Goal: Information Seeking & Learning: Check status

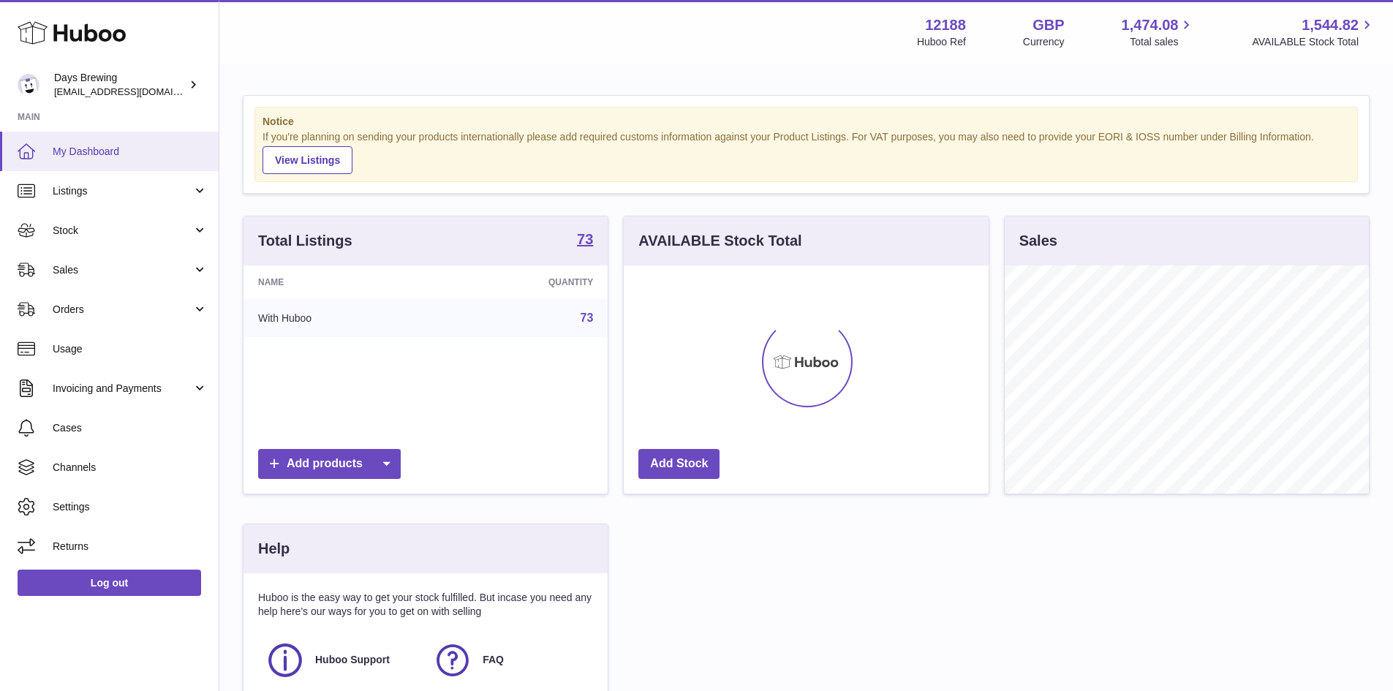
scroll to position [228, 365]
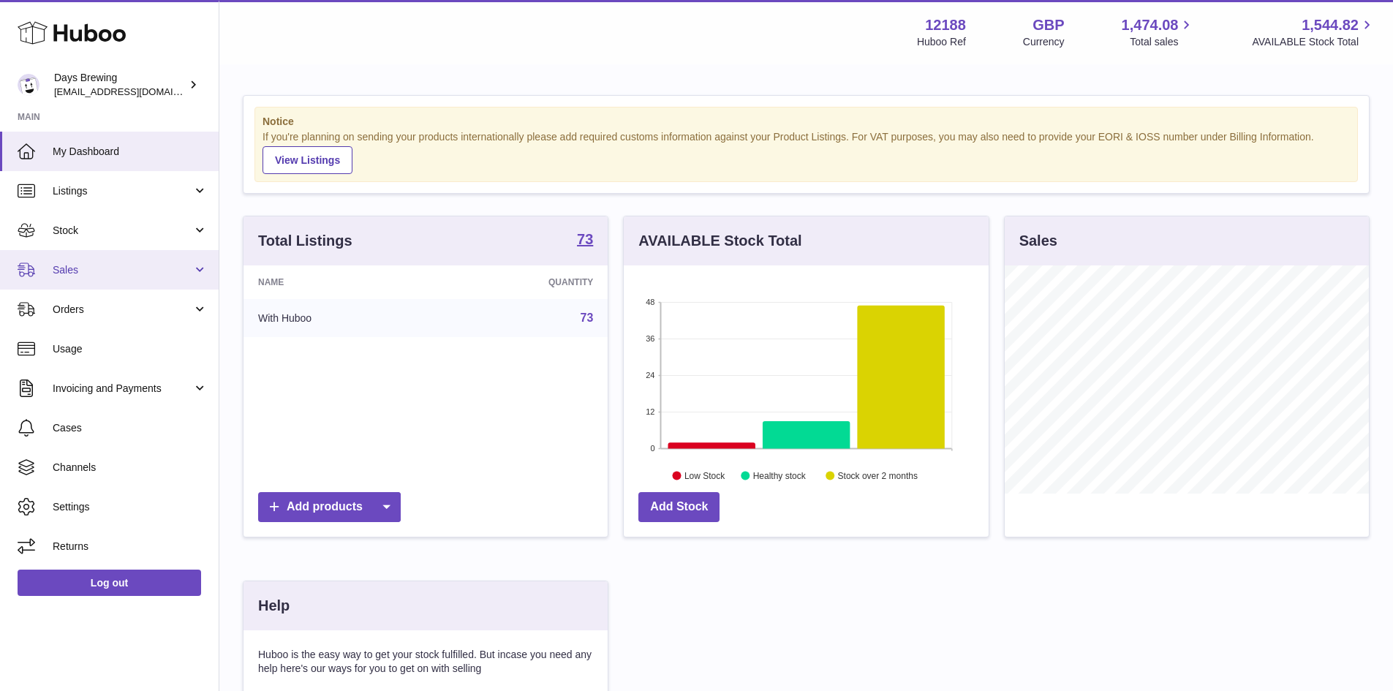
click at [135, 259] on link "Sales" at bounding box center [109, 269] width 219 height 39
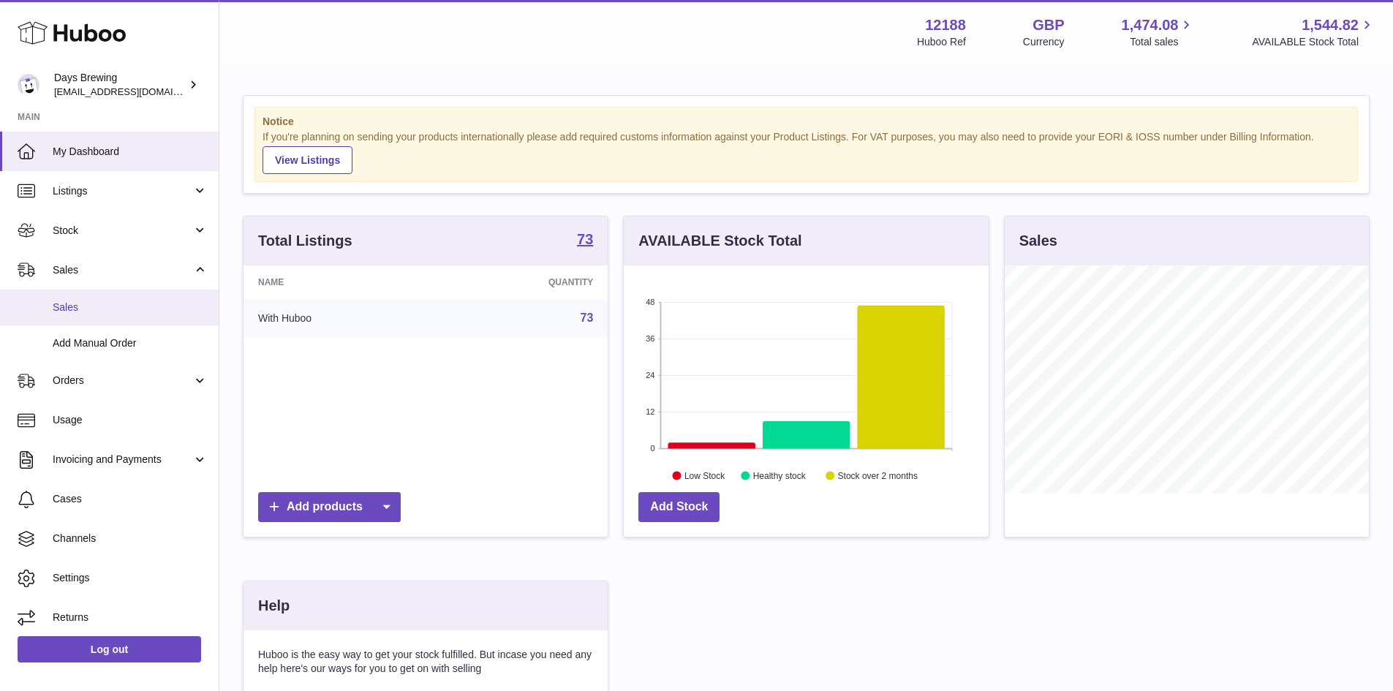
click at [137, 306] on span "Sales" at bounding box center [130, 308] width 155 height 14
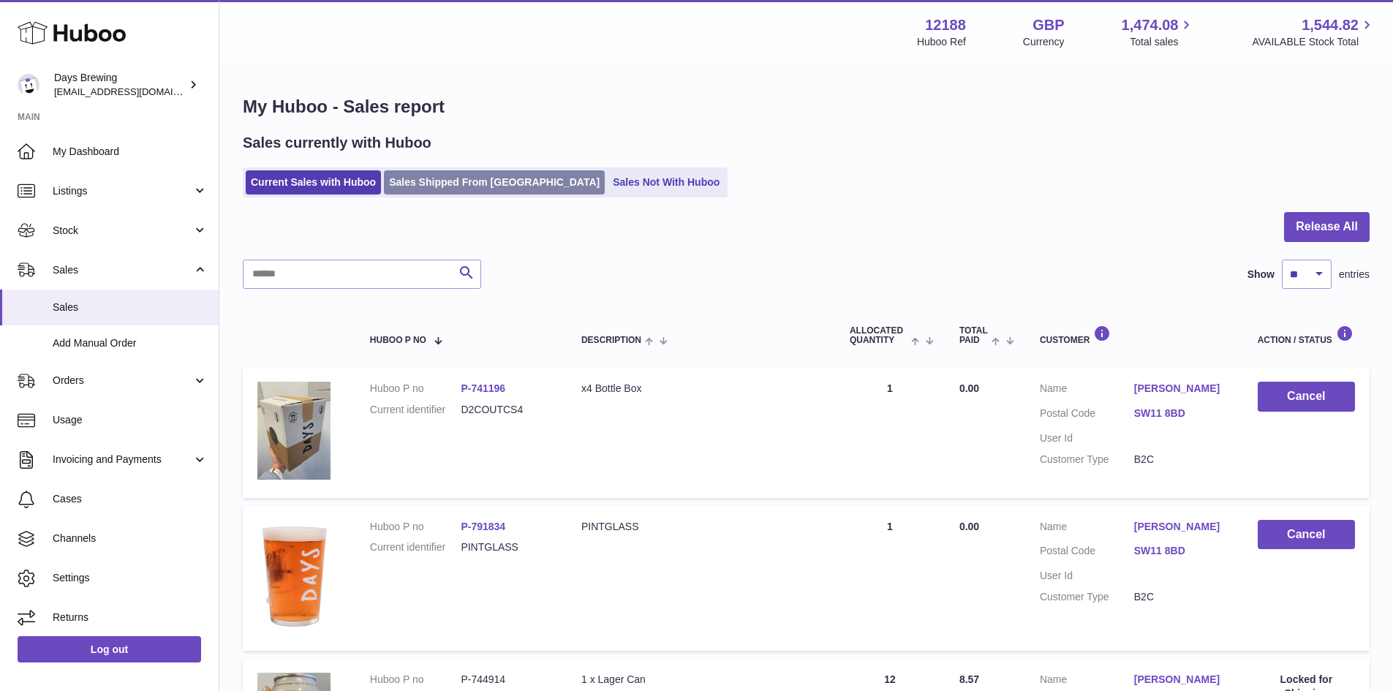
click at [445, 174] on link "Sales Shipped From Huboo" at bounding box center [494, 182] width 221 height 24
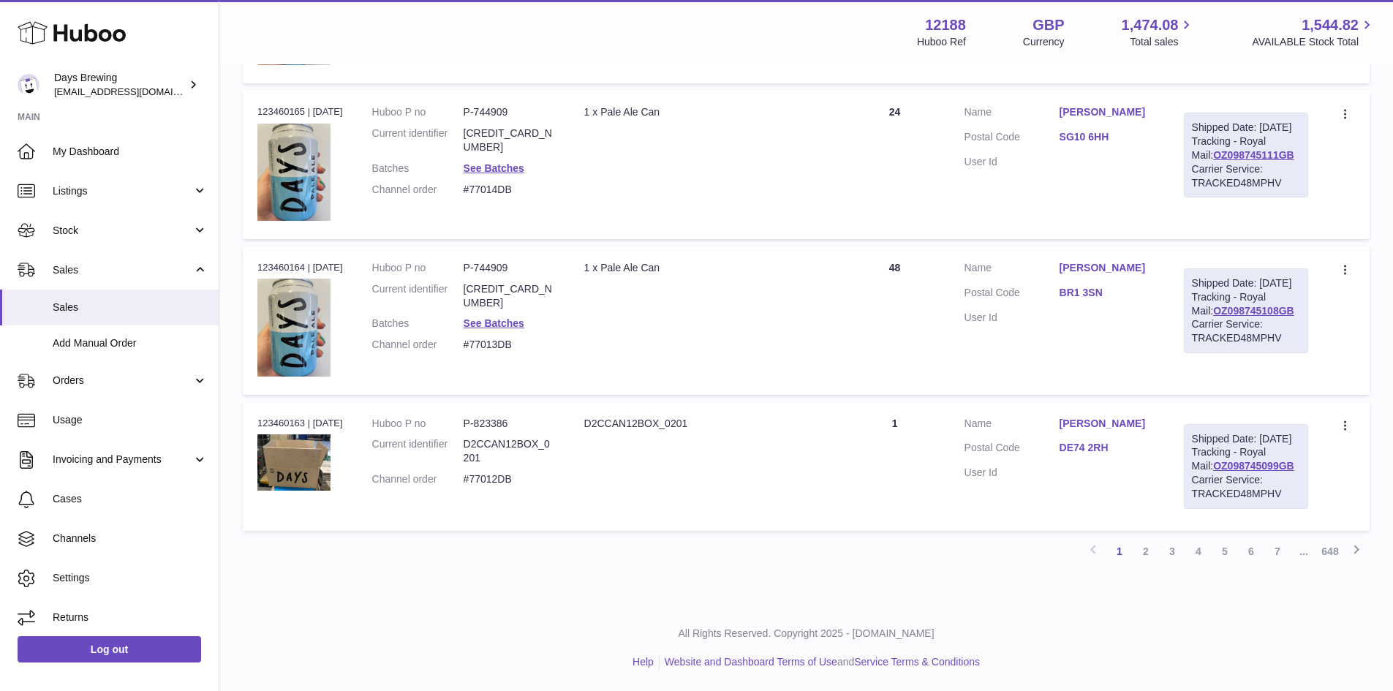
scroll to position [1448, 0]
click at [1148, 551] on link "2" at bounding box center [1146, 551] width 26 height 26
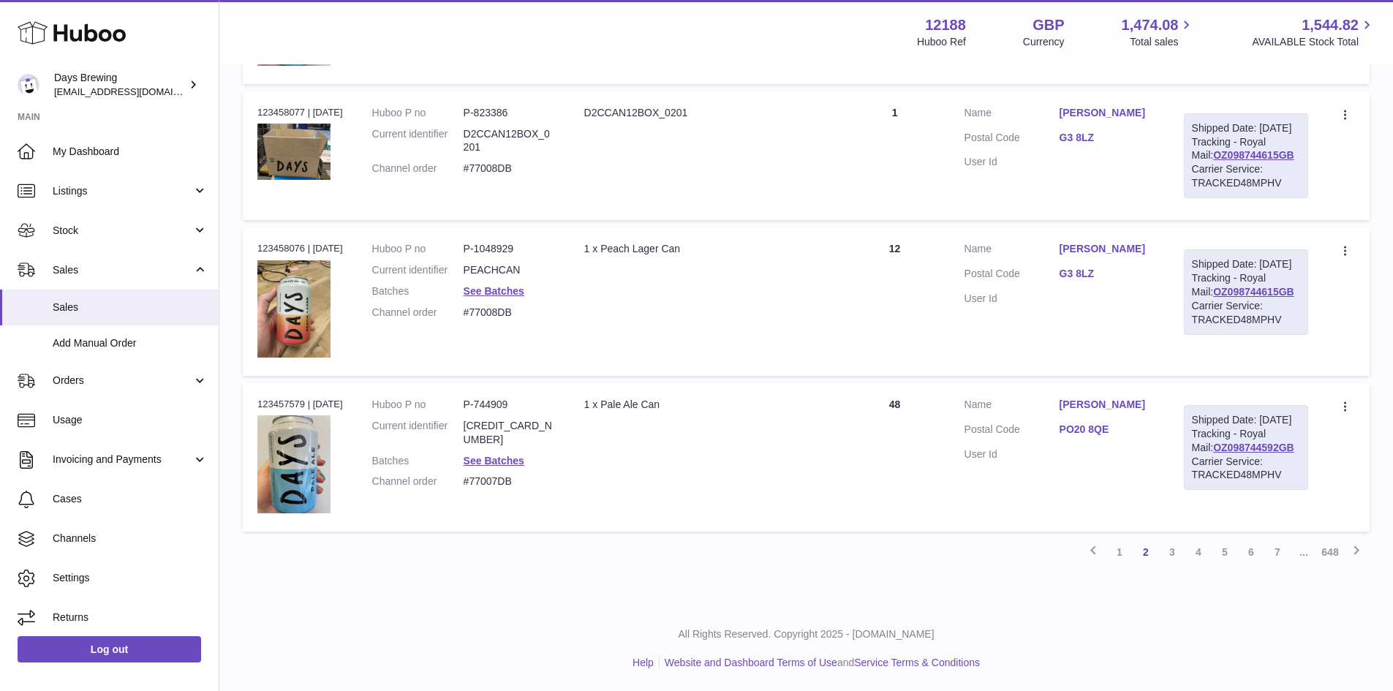
scroll to position [1448, 0]
click at [1163, 557] on link "3" at bounding box center [1172, 552] width 26 height 26
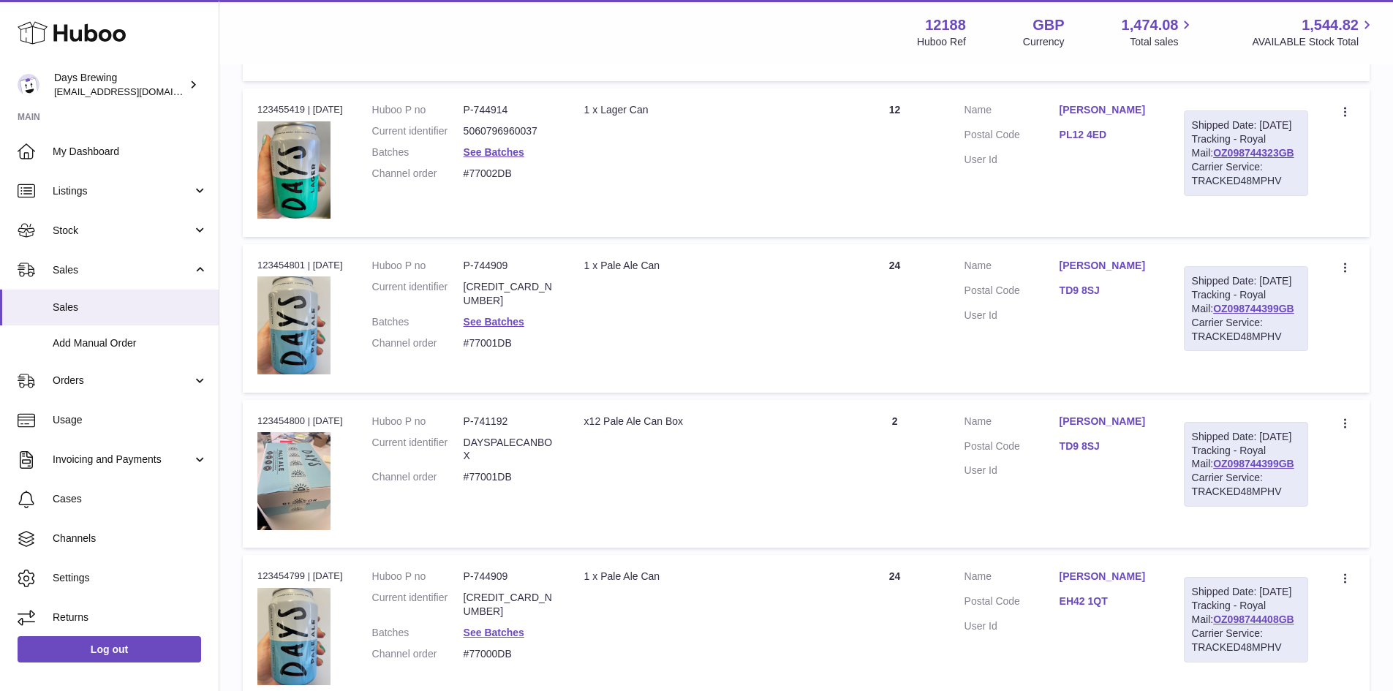
scroll to position [1448, 0]
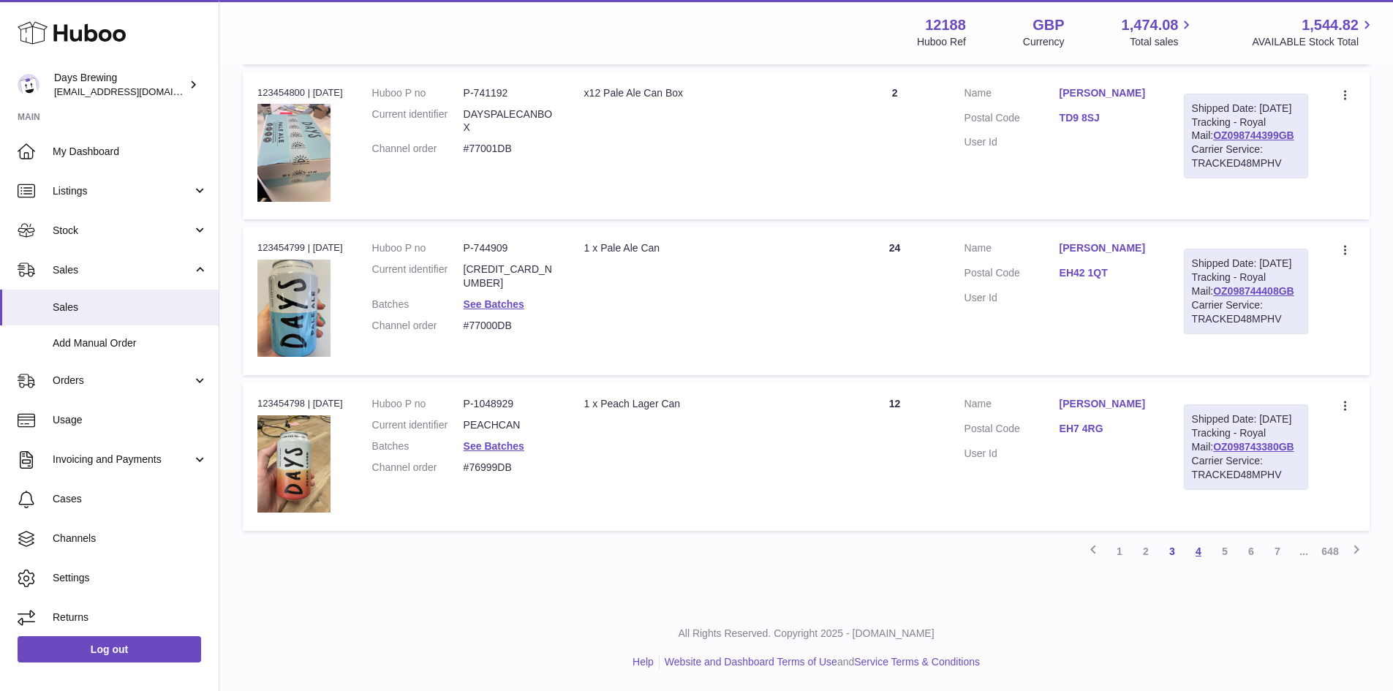
click at [1209, 557] on link "4" at bounding box center [1199, 551] width 26 height 26
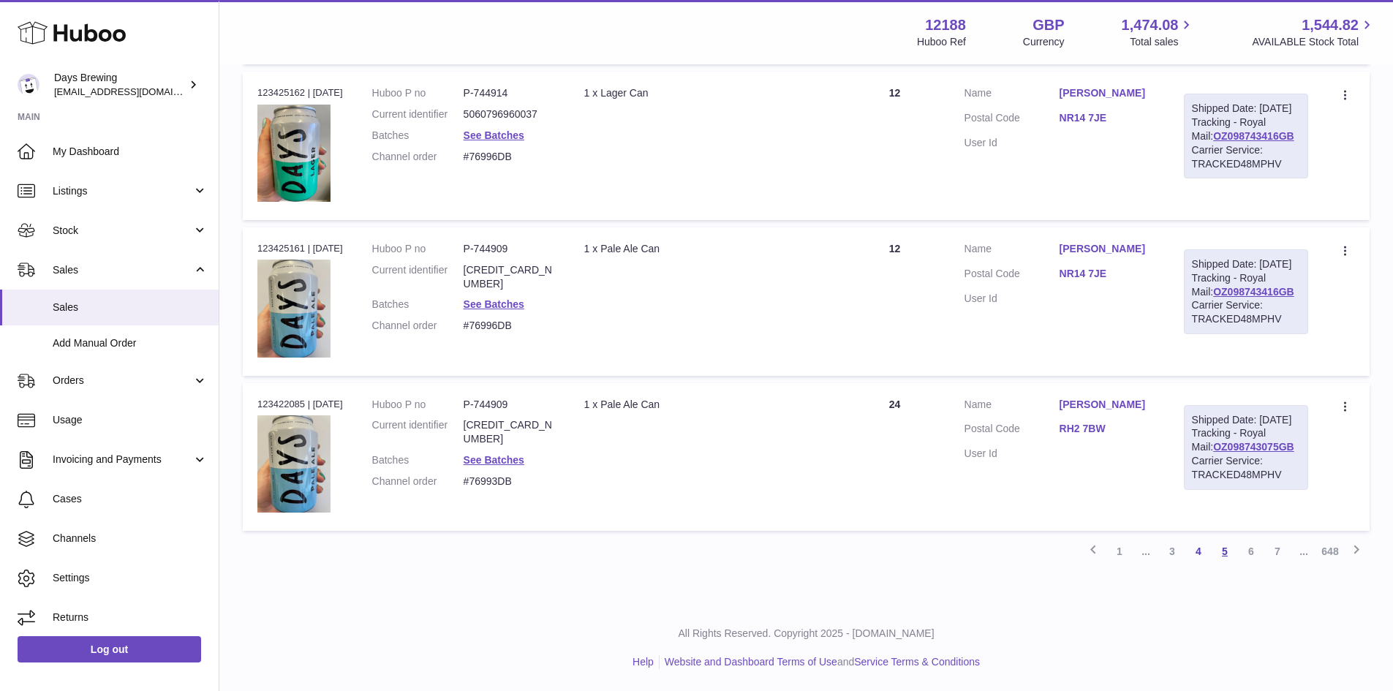
click at [1231, 550] on link "5" at bounding box center [1225, 551] width 26 height 26
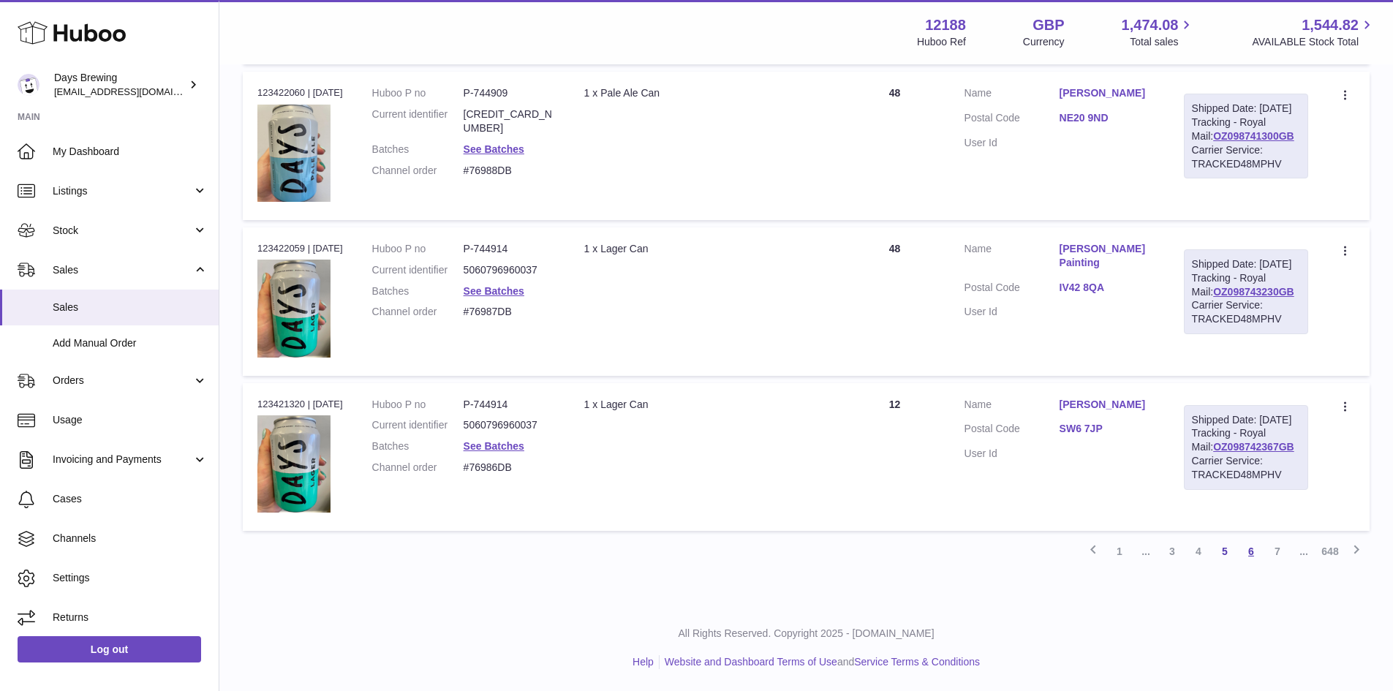
click at [1247, 556] on link "6" at bounding box center [1251, 551] width 26 height 26
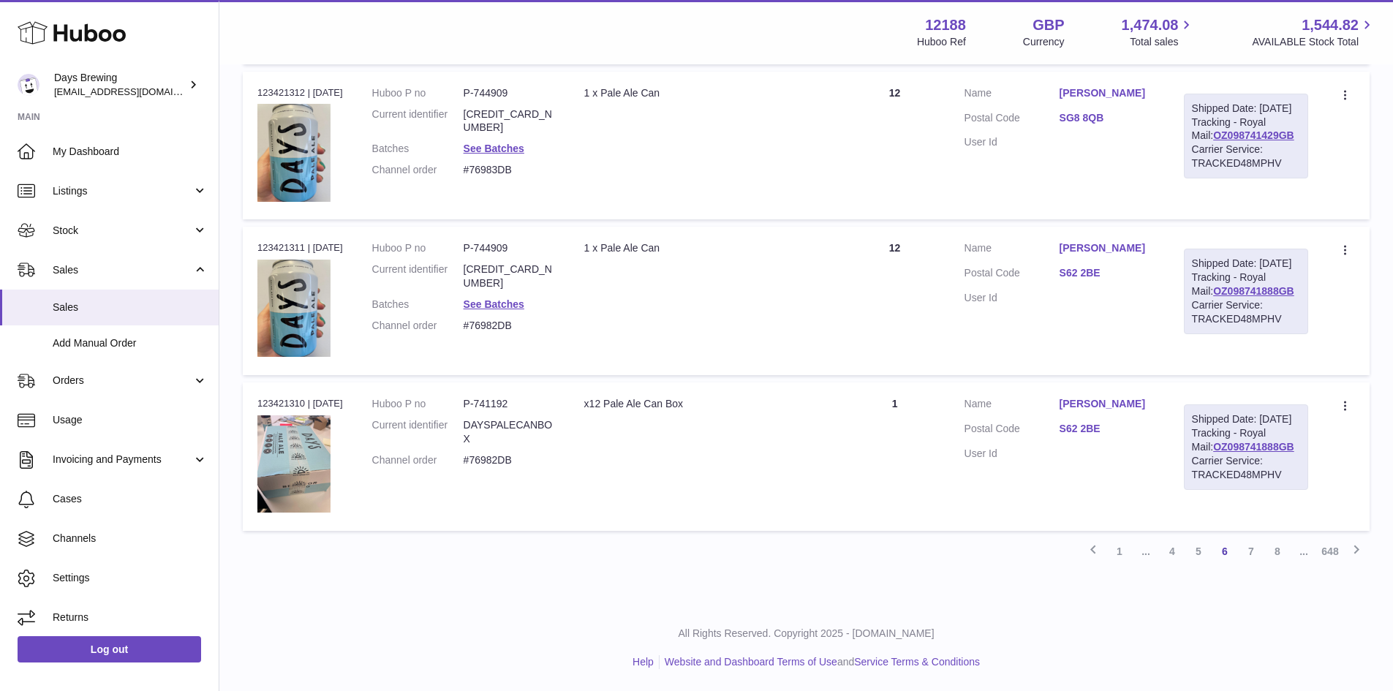
scroll to position [1448, 0]
click at [1257, 557] on link "7" at bounding box center [1251, 551] width 26 height 26
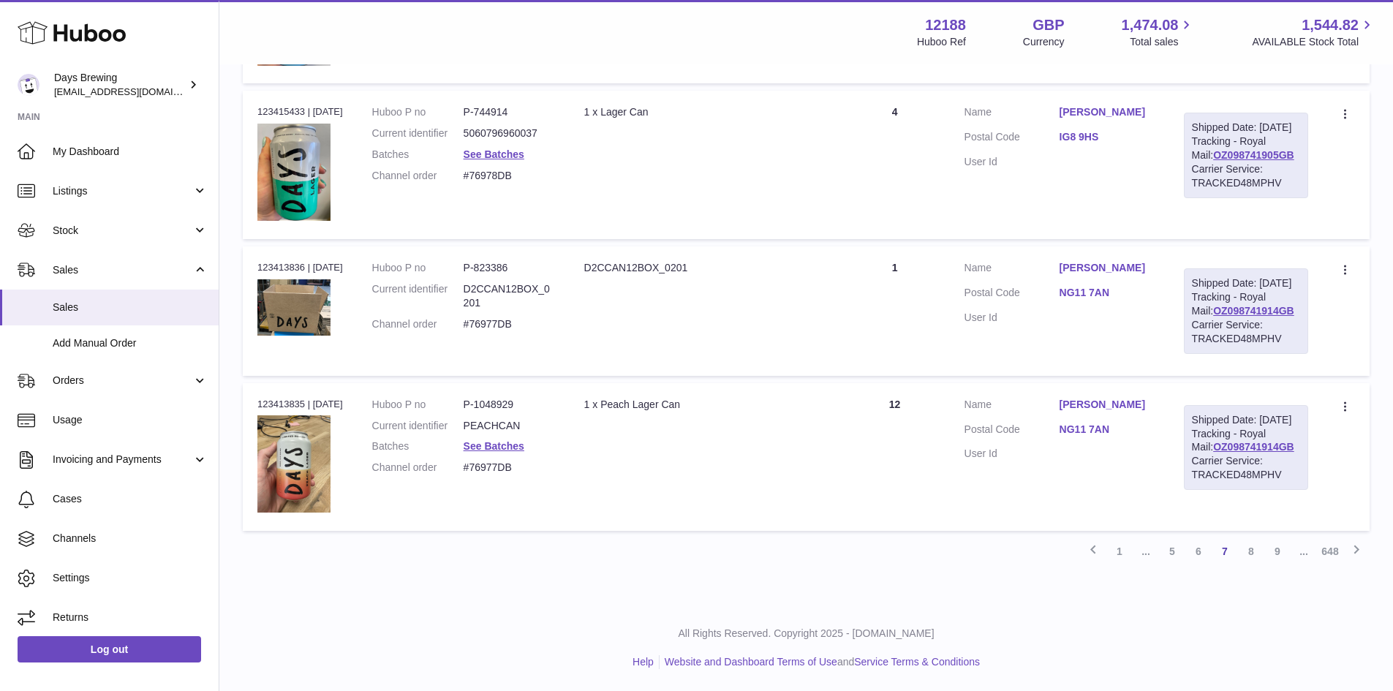
scroll to position [1448, 0]
click at [1264, 562] on link "8" at bounding box center [1251, 551] width 26 height 26
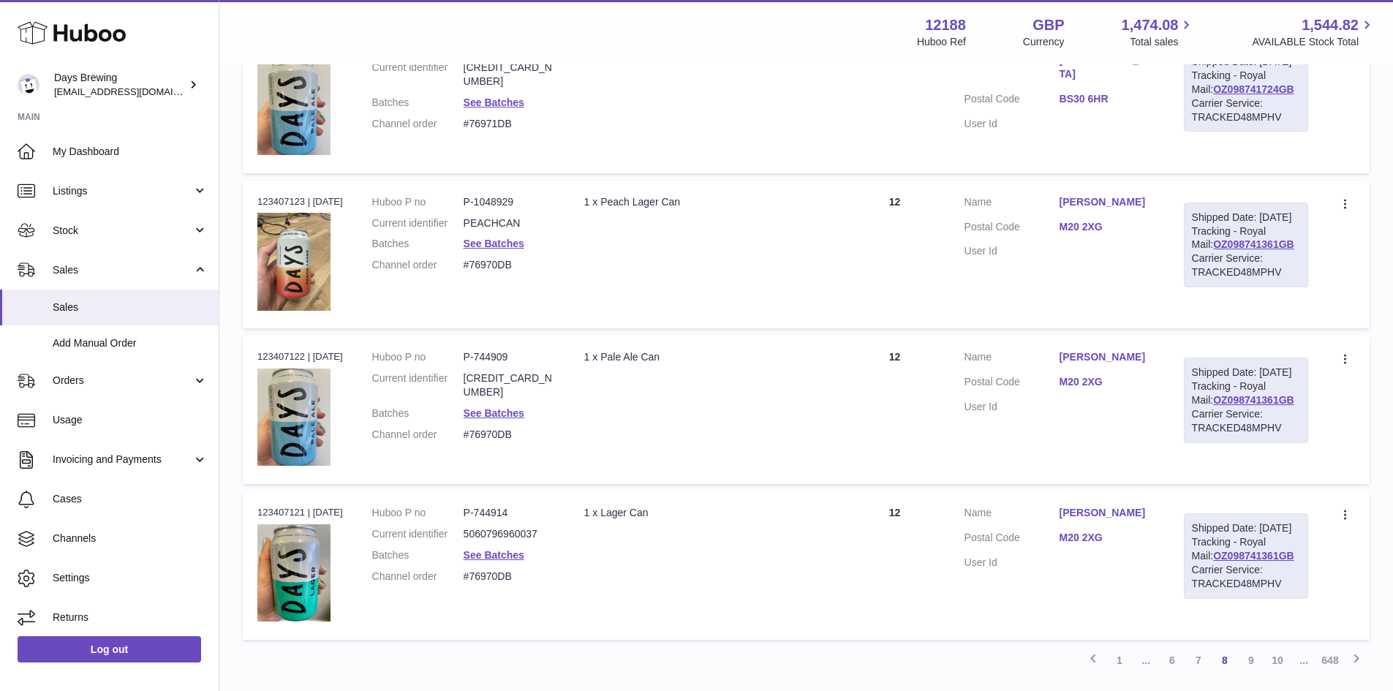
scroll to position [1448, 0]
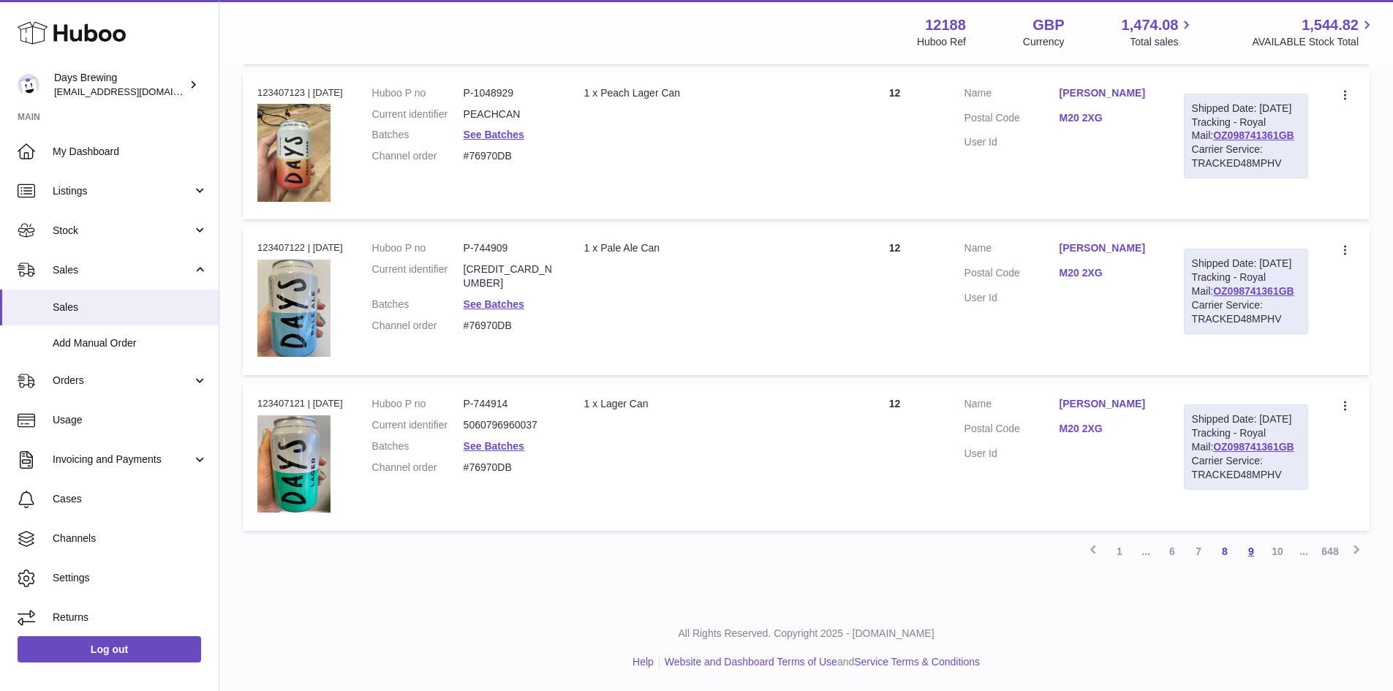
click at [1262, 562] on link "9" at bounding box center [1251, 551] width 26 height 26
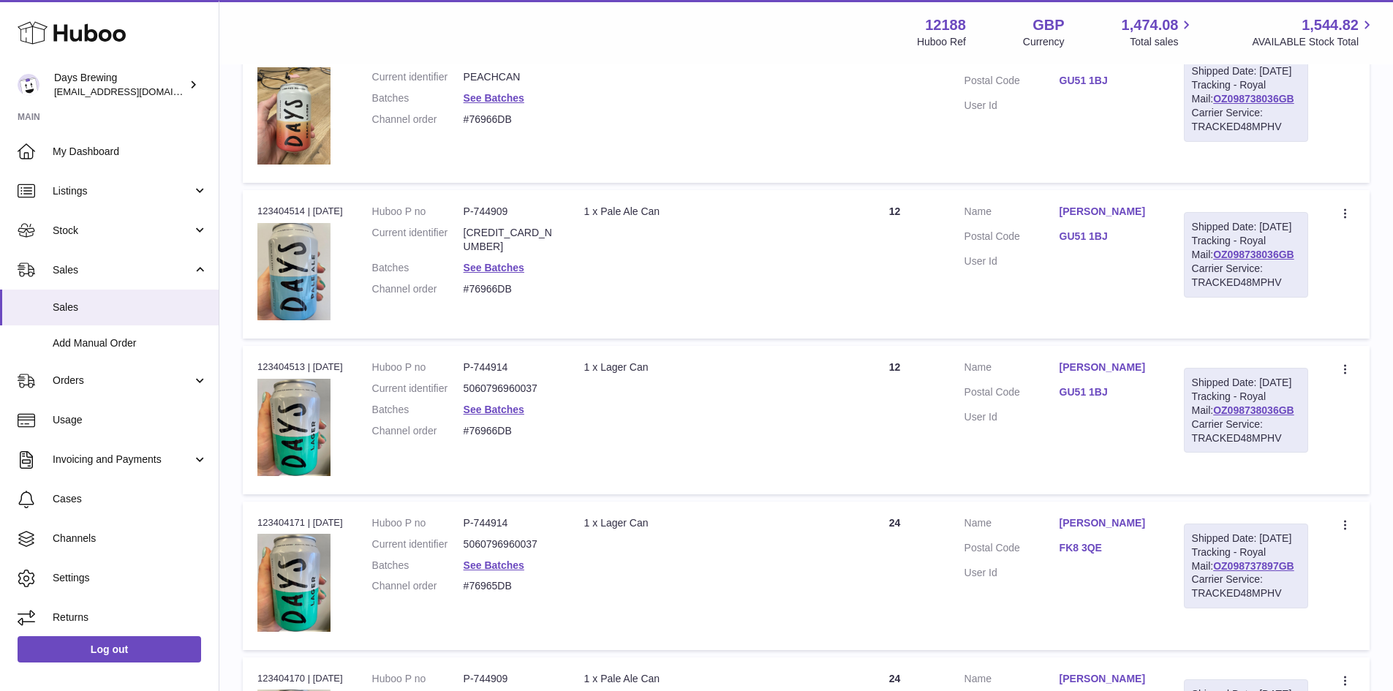
scroll to position [1448, 0]
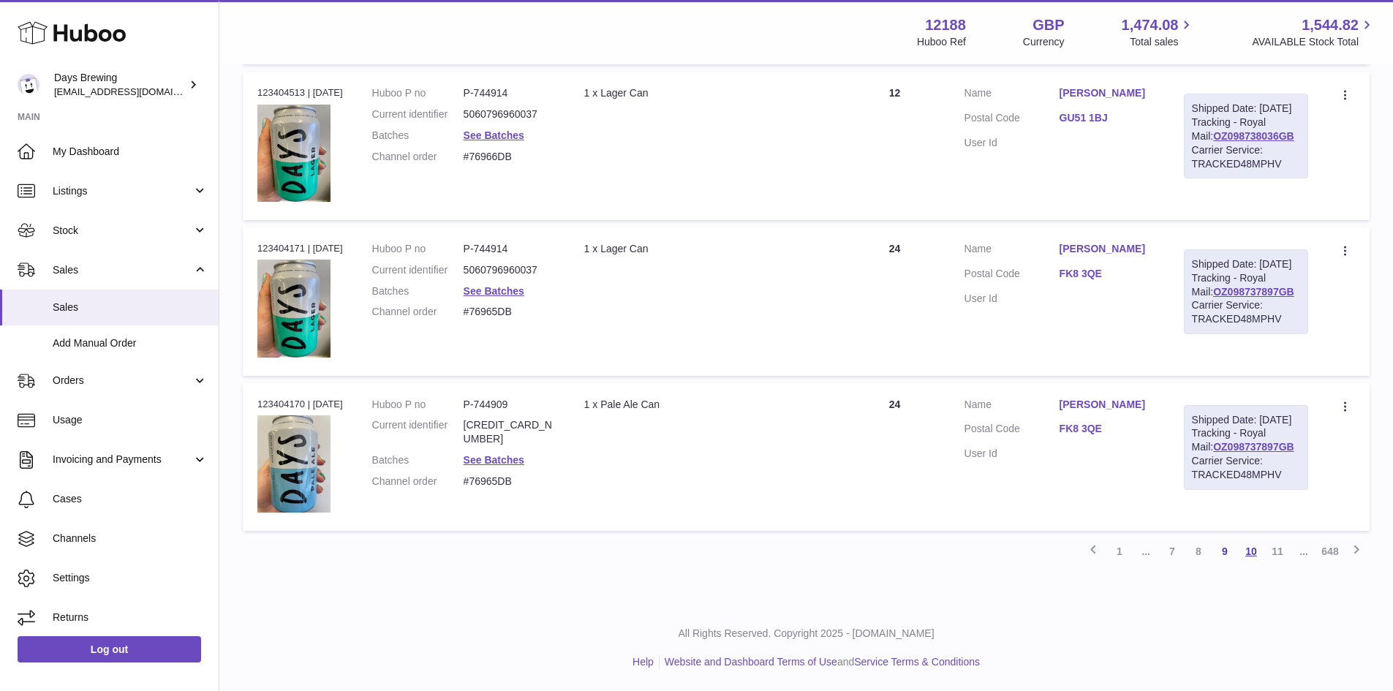
click at [1253, 549] on link "10" at bounding box center [1251, 551] width 26 height 26
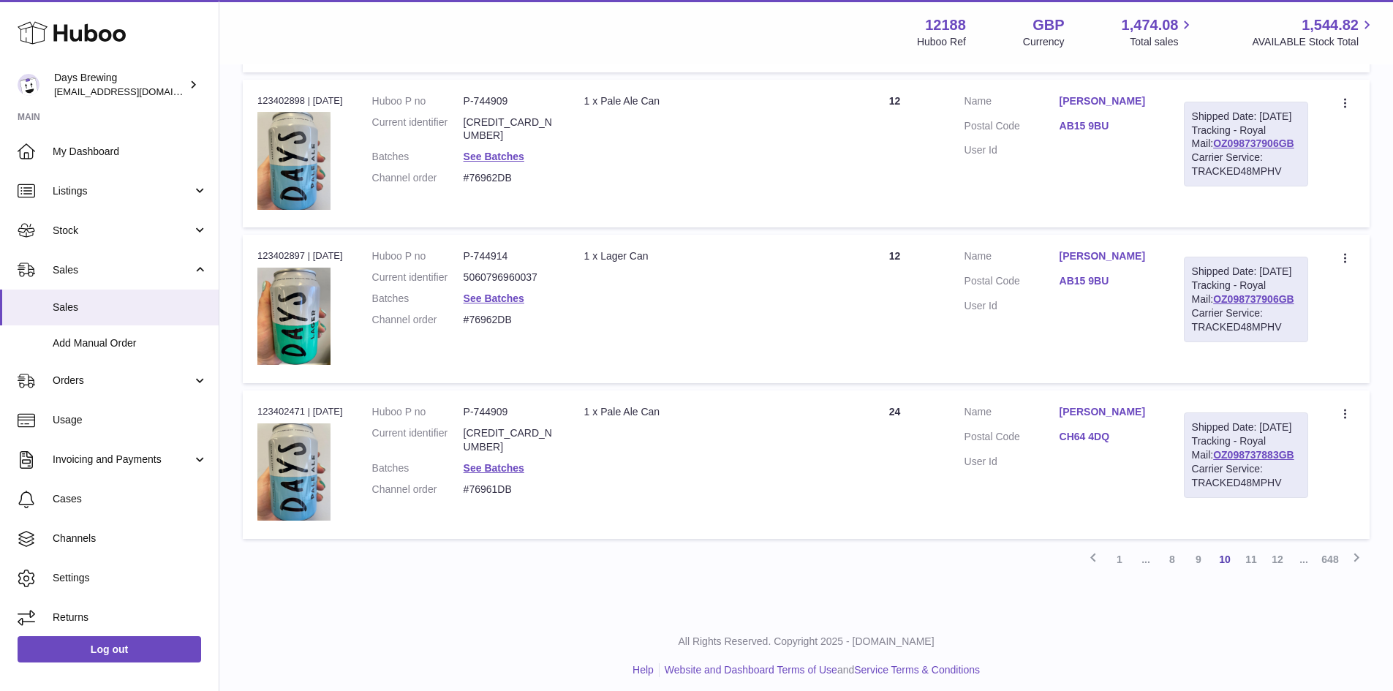
scroll to position [1448, 0]
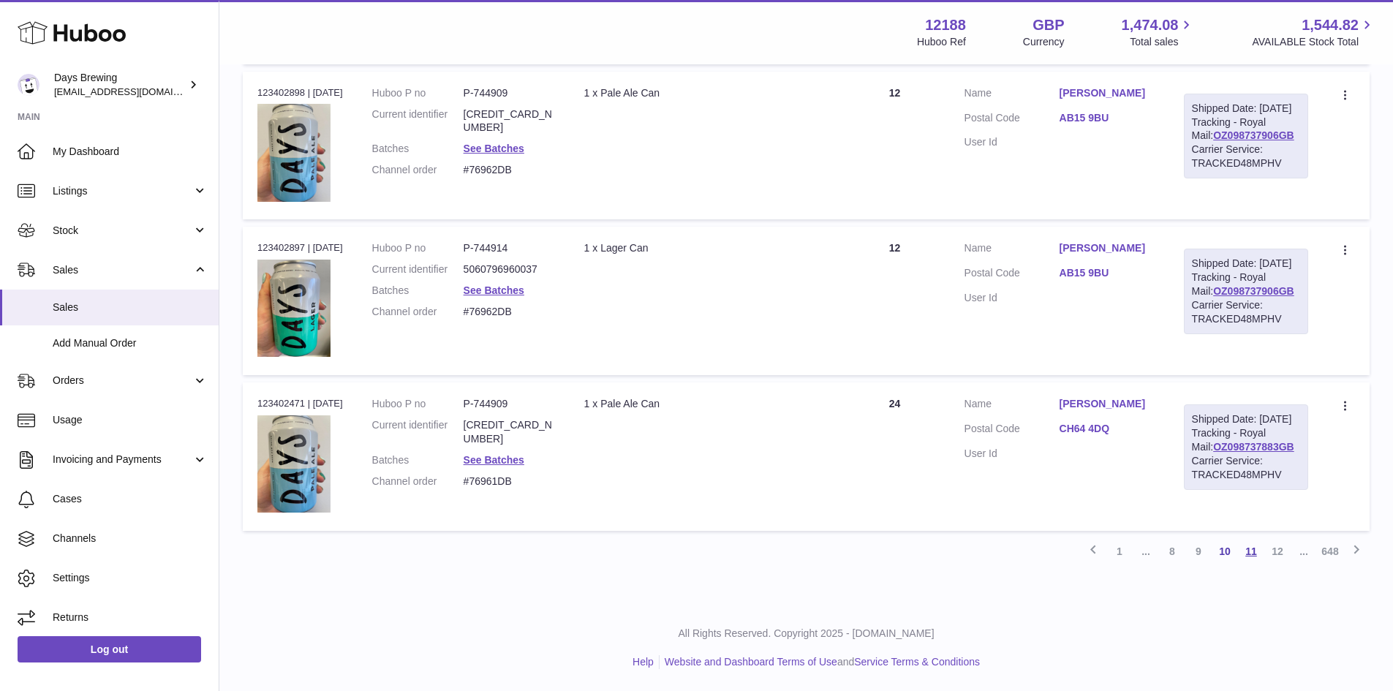
click at [1254, 557] on link "11" at bounding box center [1251, 551] width 26 height 26
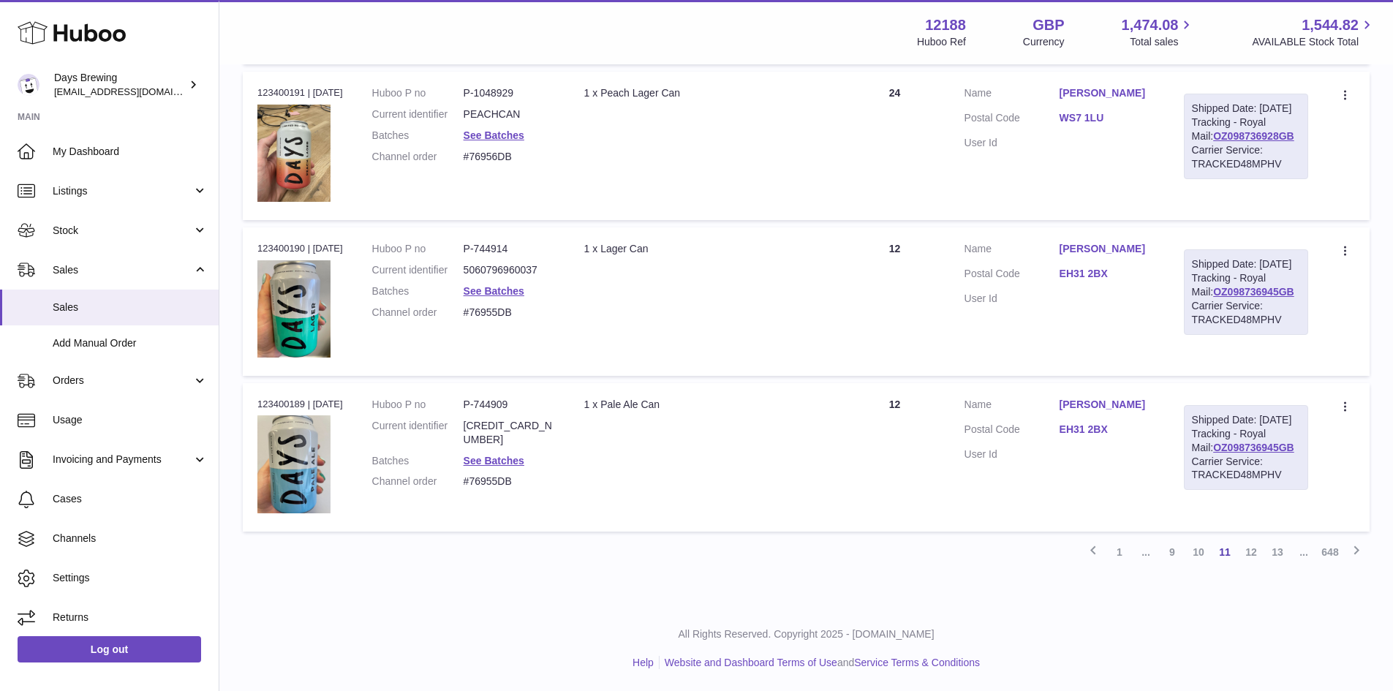
scroll to position [1448, 0]
click at [671, 483] on td "Description 1 x Pale Ale Can" at bounding box center [705, 457] width 271 height 148
click at [1249, 558] on link "12" at bounding box center [1251, 552] width 26 height 26
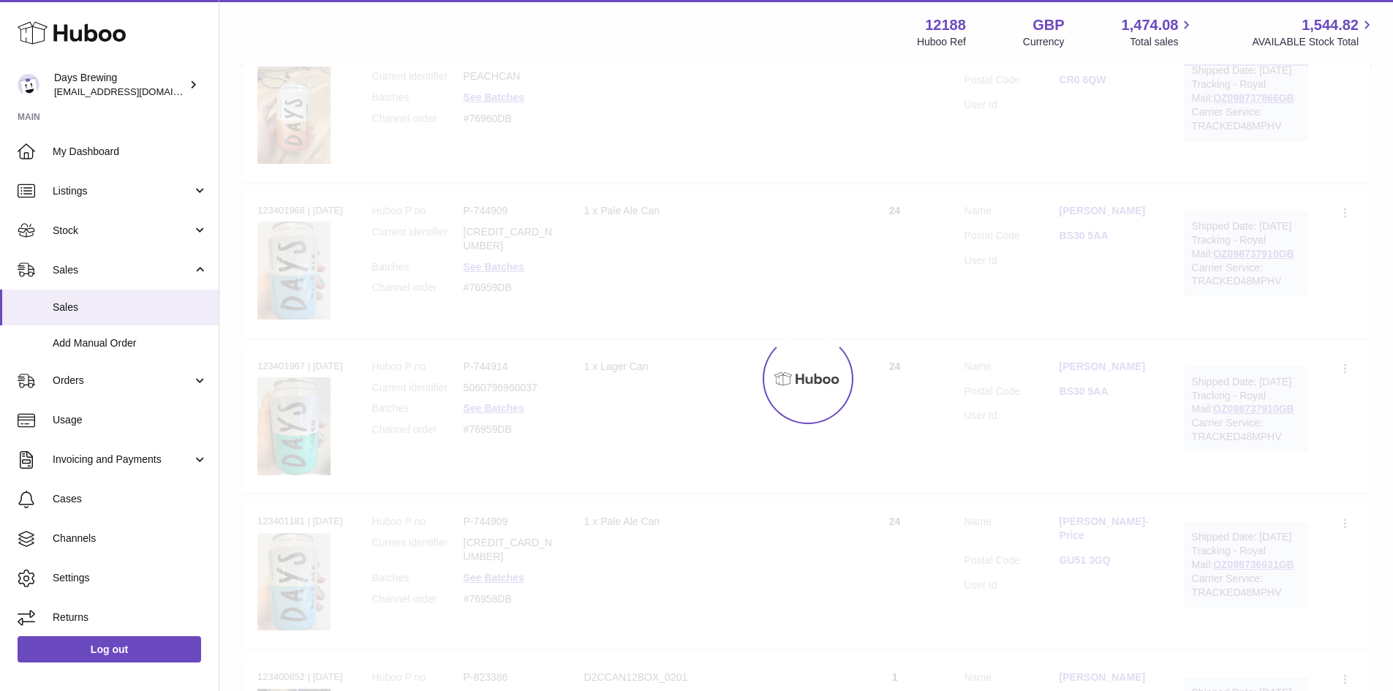
scroll to position [66, 0]
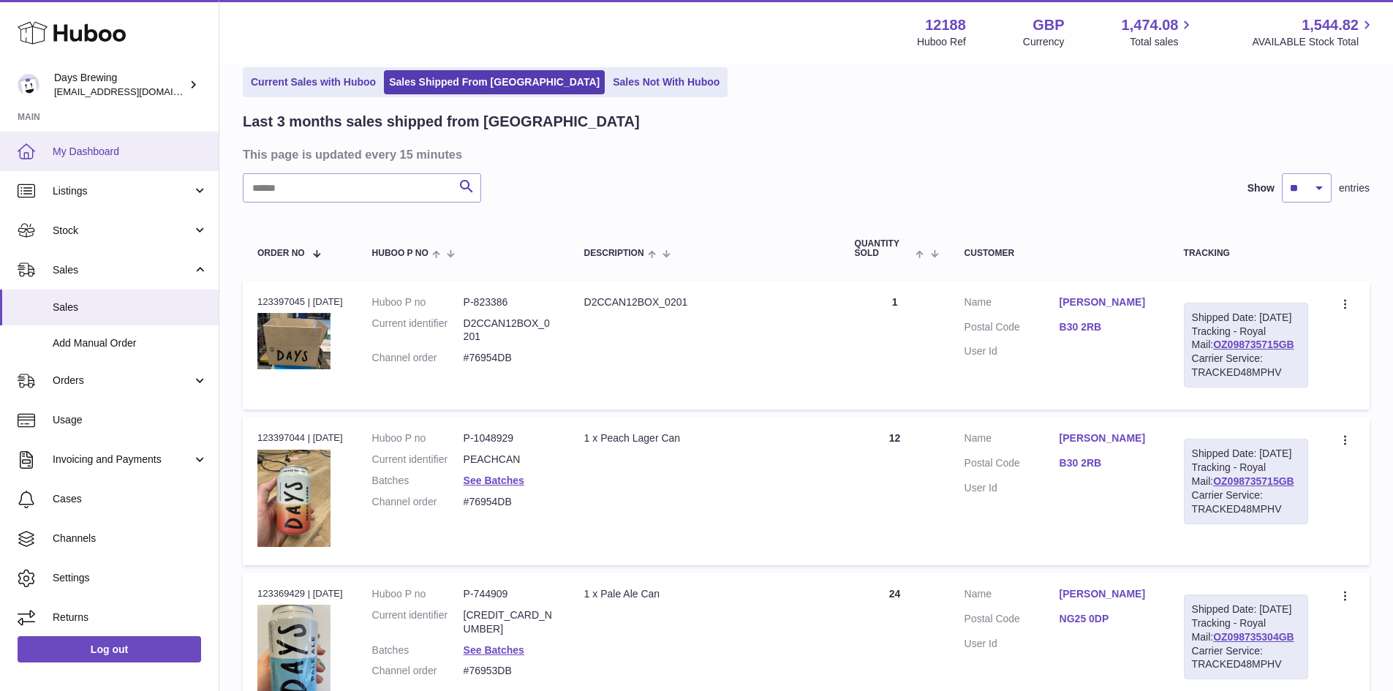
click at [178, 151] on span "My Dashboard" at bounding box center [130, 152] width 155 height 14
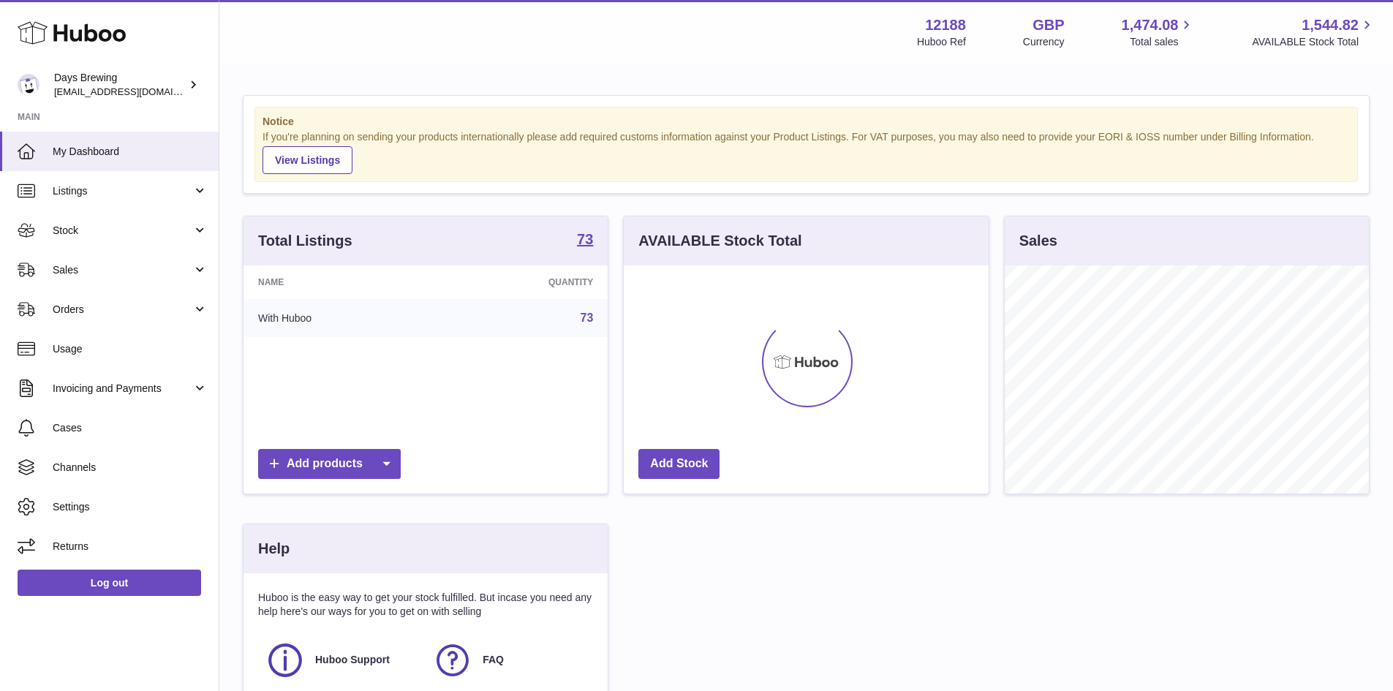
scroll to position [228, 365]
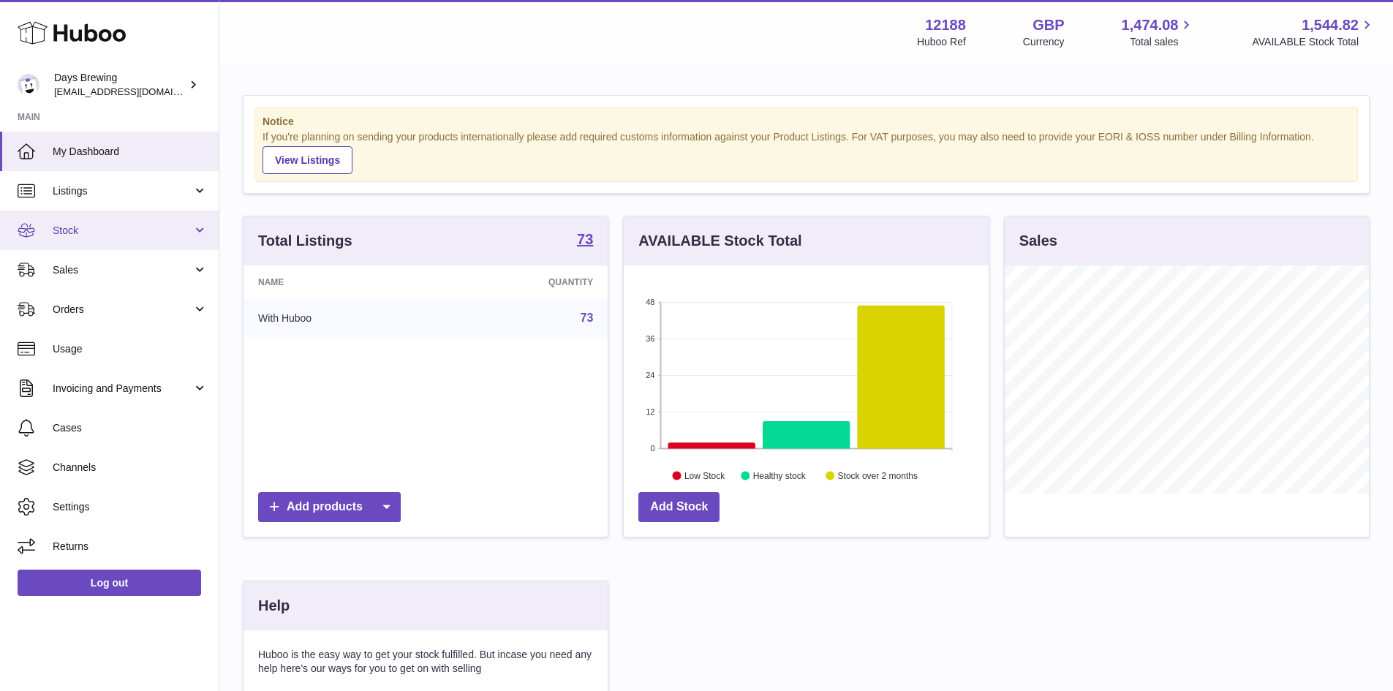
click at [121, 236] on span "Stock" at bounding box center [123, 231] width 140 height 14
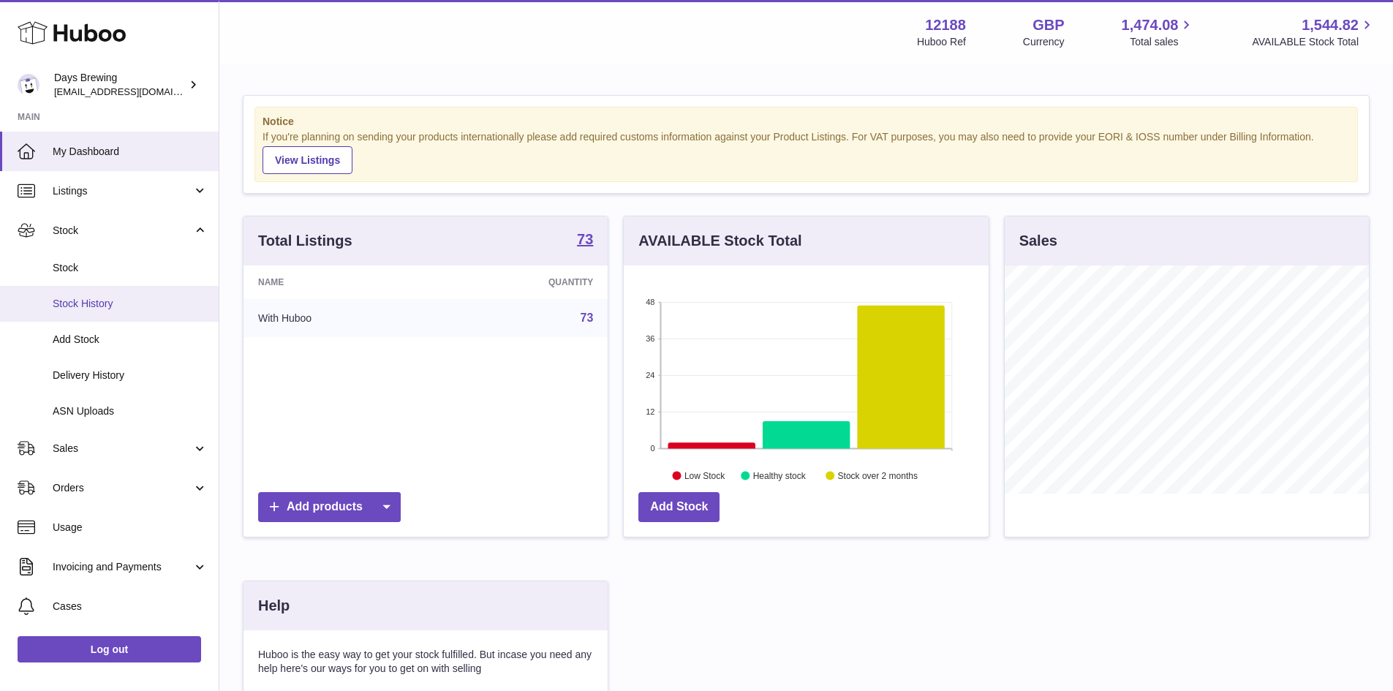
click at [147, 315] on link "Stock History" at bounding box center [109, 304] width 219 height 36
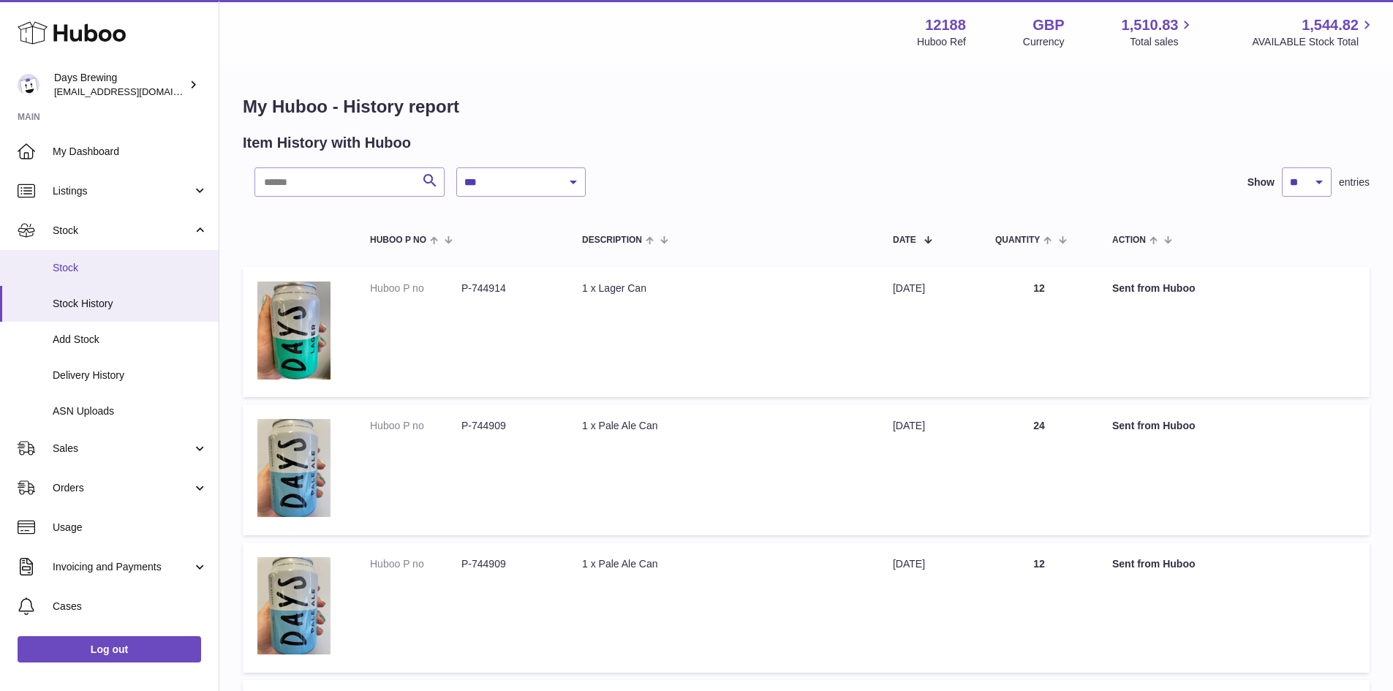
click at [118, 259] on link "Stock" at bounding box center [109, 268] width 219 height 36
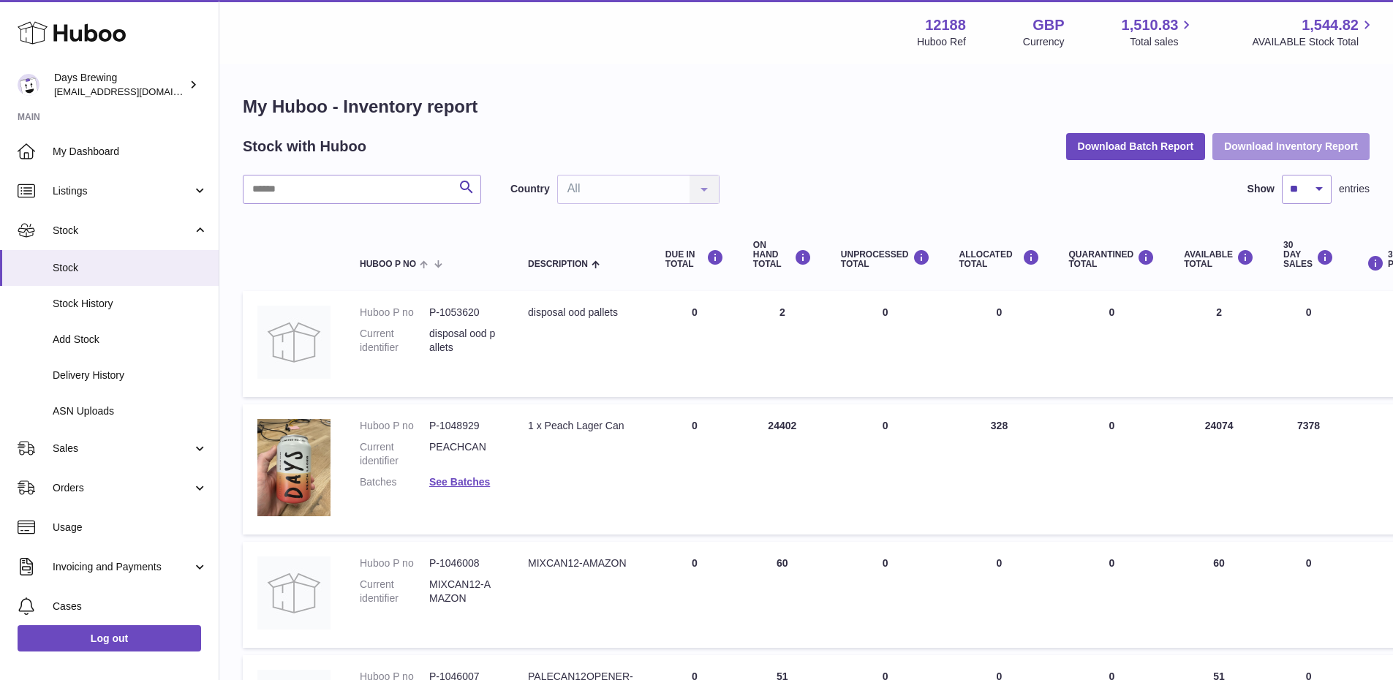
click at [1278, 147] on button "Download Inventory Report" at bounding box center [1291, 146] width 157 height 26
